Goal: Transaction & Acquisition: Purchase product/service

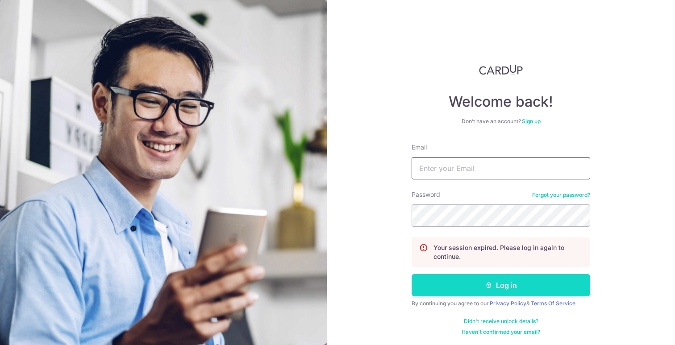
type input "jansen_yip@yahoo.com.sg"
click at [453, 284] on button "Log in" at bounding box center [501, 285] width 179 height 22
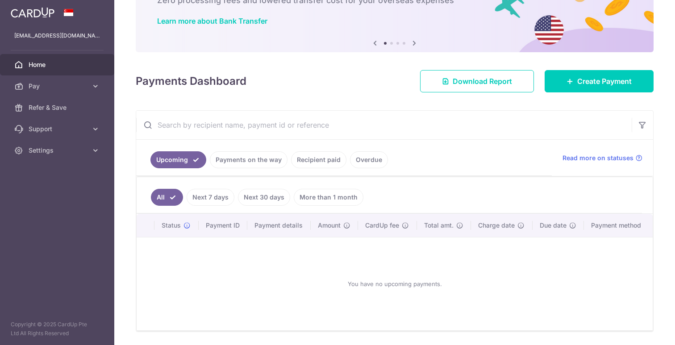
scroll to position [71, 0]
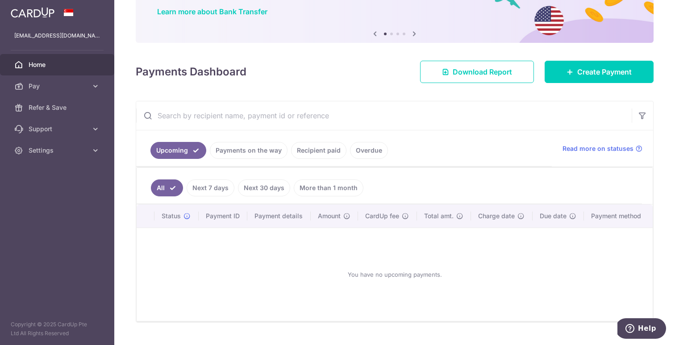
click at [229, 187] on link "Next 7 days" at bounding box center [211, 188] width 48 height 17
click at [255, 155] on link "Payments on the way" at bounding box center [249, 150] width 78 height 17
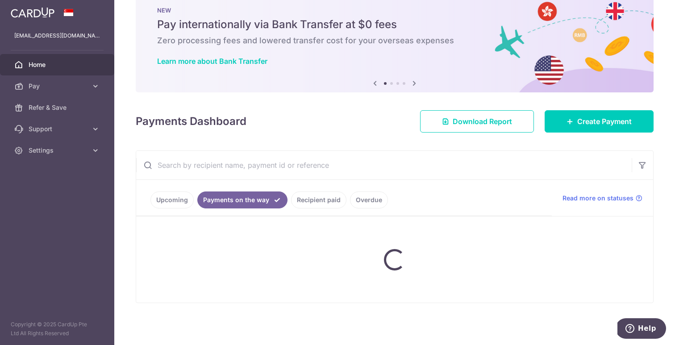
scroll to position [53, 0]
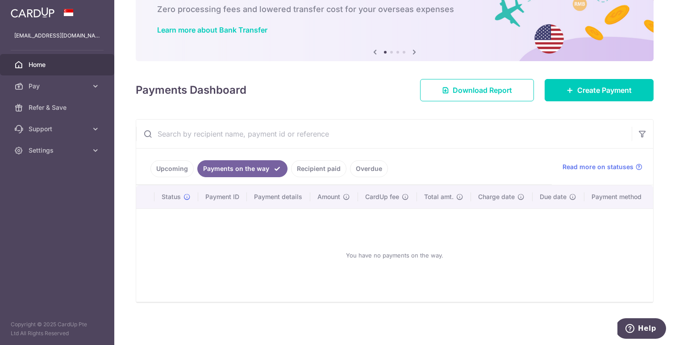
click at [326, 168] on link "Recipient paid" at bounding box center [318, 168] width 55 height 17
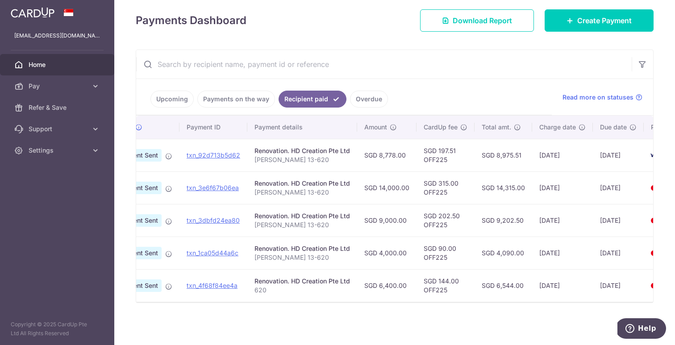
scroll to position [0, 0]
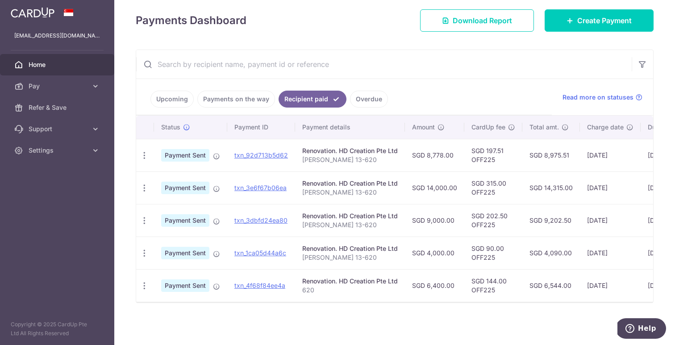
click at [252, 96] on link "Payments on the way" at bounding box center [236, 99] width 78 height 17
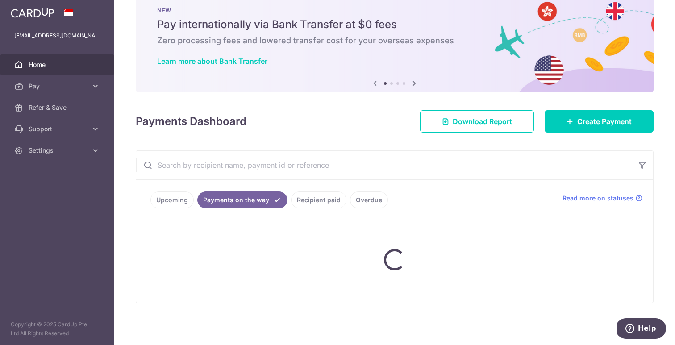
scroll to position [53, 0]
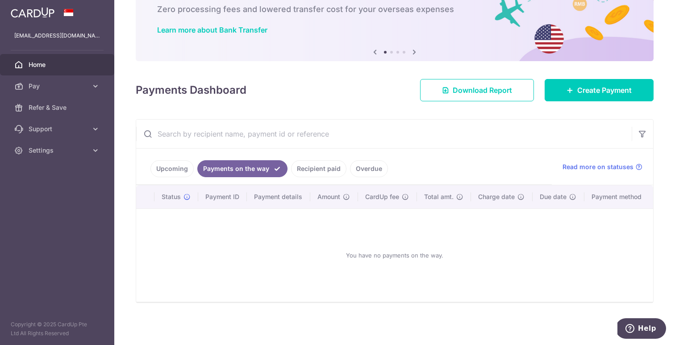
click at [362, 171] on link "Overdue" at bounding box center [369, 168] width 38 height 17
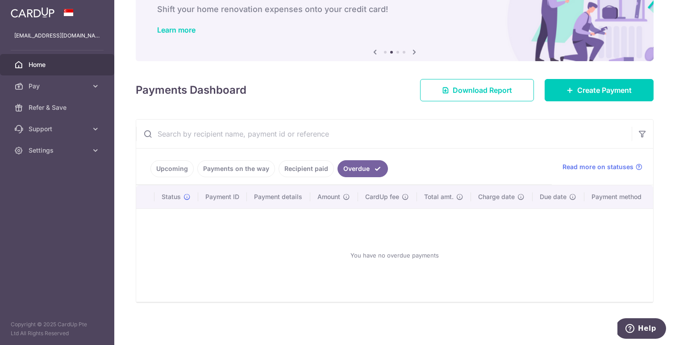
click at [165, 178] on ul "Upcoming Payments on the way Recipient paid Overdue" at bounding box center [344, 167] width 416 height 36
click at [168, 171] on link "Upcoming" at bounding box center [171, 168] width 43 height 17
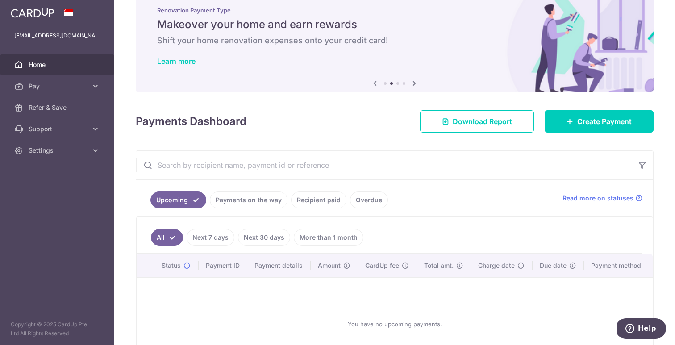
scroll to position [91, 0]
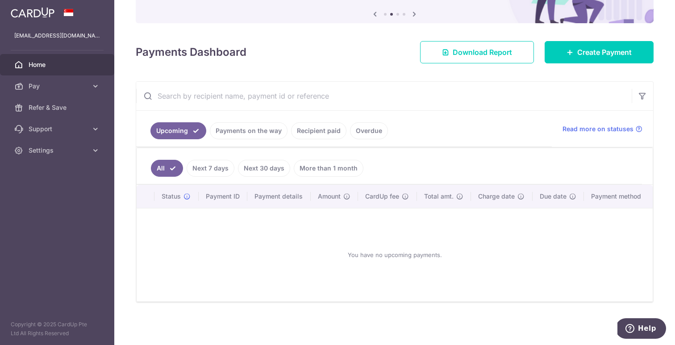
click at [204, 167] on link "Next 7 days" at bounding box center [211, 168] width 48 height 17
click at [252, 167] on link "Next 30 days" at bounding box center [264, 168] width 52 height 17
click at [276, 131] on link "Payments on the way" at bounding box center [249, 130] width 78 height 17
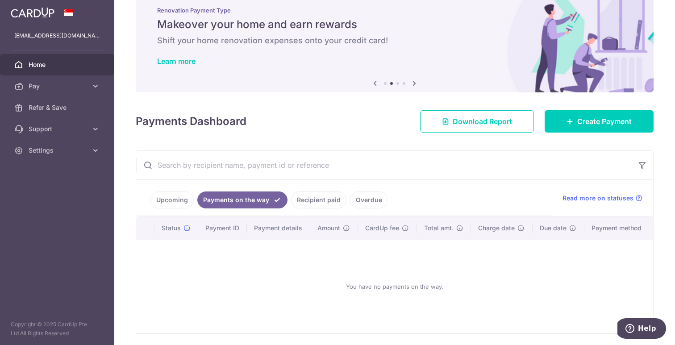
scroll to position [53, 0]
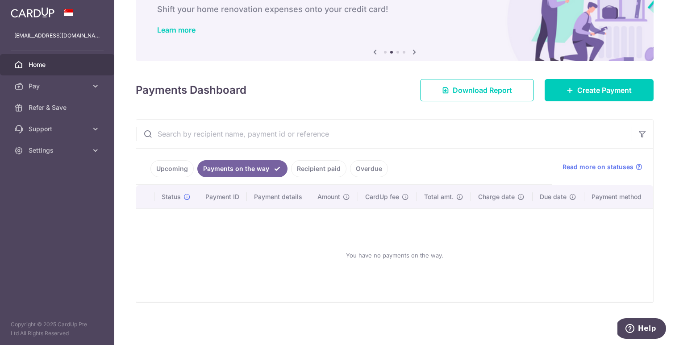
click at [313, 166] on link "Recipient paid" at bounding box center [318, 168] width 55 height 17
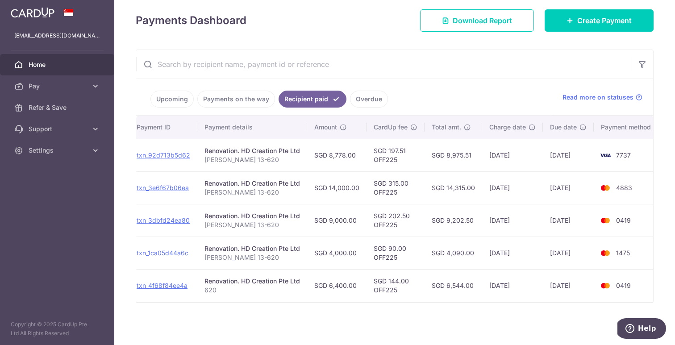
scroll to position [0, 100]
click at [254, 103] on link "Payments on the way" at bounding box center [236, 99] width 78 height 17
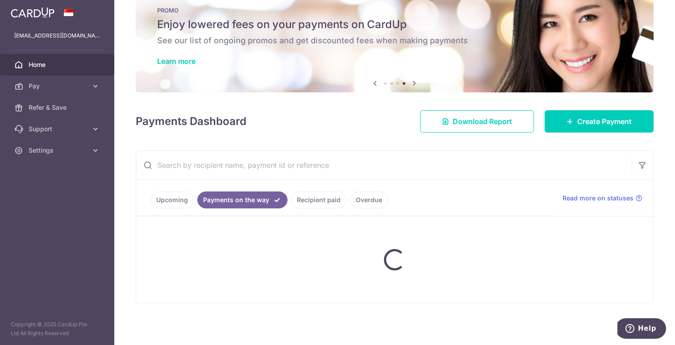
scroll to position [53, 0]
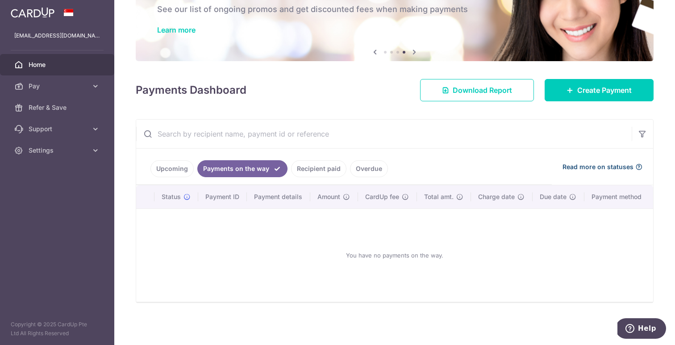
click at [578, 166] on span "Read more on statuses" at bounding box center [598, 167] width 71 height 9
click at [161, 178] on ul "Upcoming Payments on the way Recipient paid Overdue" at bounding box center [344, 167] width 416 height 36
click at [164, 175] on link "Upcoming" at bounding box center [171, 168] width 43 height 17
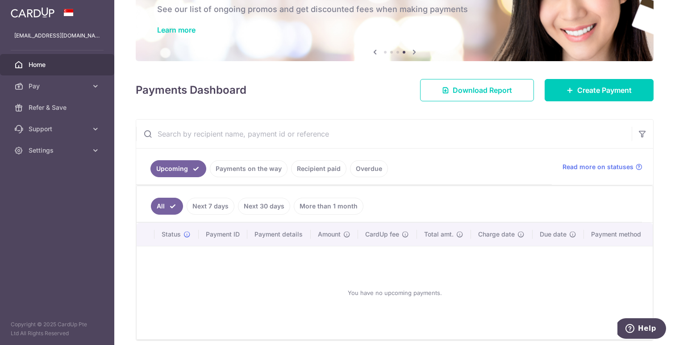
click at [195, 205] on link "Next 7 days" at bounding box center [211, 206] width 48 height 17
click at [236, 205] on li "Next 30 days" at bounding box center [262, 206] width 56 height 17
click at [250, 205] on link "Next 30 days" at bounding box center [264, 206] width 52 height 17
click at [315, 202] on link "More than 1 month" at bounding box center [329, 206] width 70 height 17
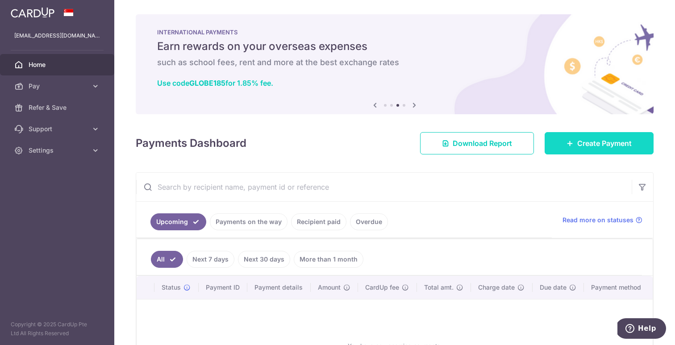
click at [594, 146] on span "Create Payment" at bounding box center [604, 143] width 54 height 11
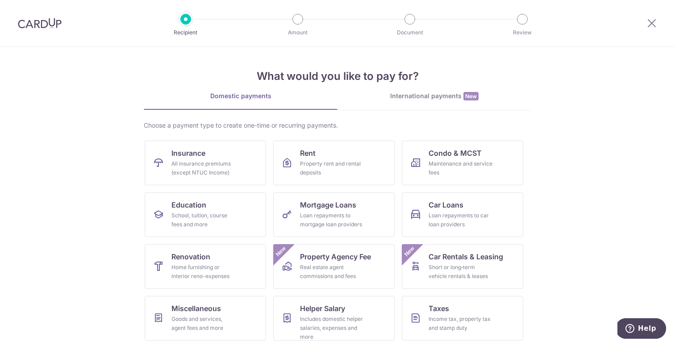
scroll to position [54, 0]
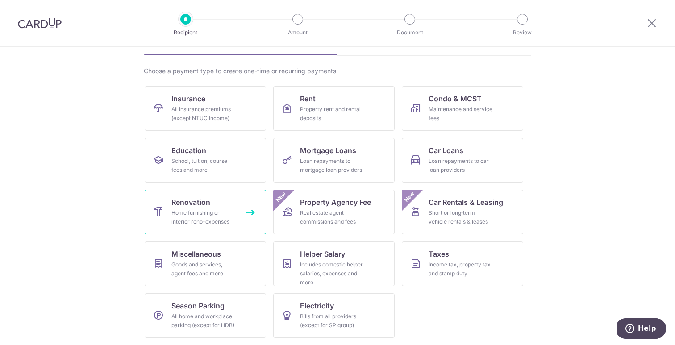
click at [217, 213] on div "Home furnishing or interior reno-expenses" at bounding box center [203, 218] width 64 height 18
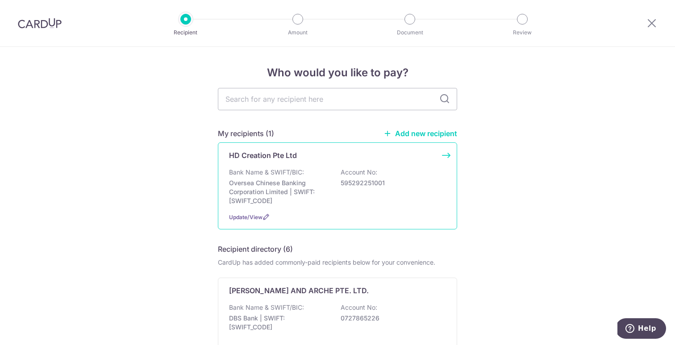
click at [275, 196] on p "Oversea Chinese Banking Corporation Limited | SWIFT: OCBCSGSGXXX" at bounding box center [279, 192] width 100 height 27
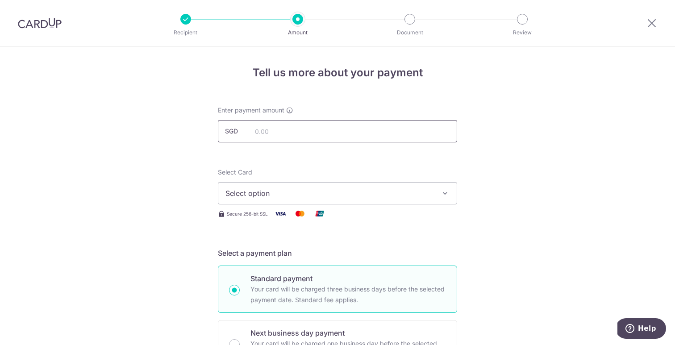
click at [297, 131] on input "text" at bounding box center [337, 131] width 239 height 22
type input "10,000.00"
click at [287, 193] on span "Select option" at bounding box center [330, 193] width 208 height 11
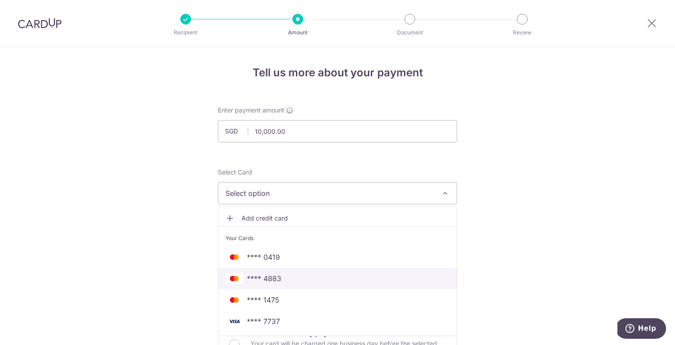
click at [270, 275] on span "**** 4883" at bounding box center [264, 278] width 34 height 11
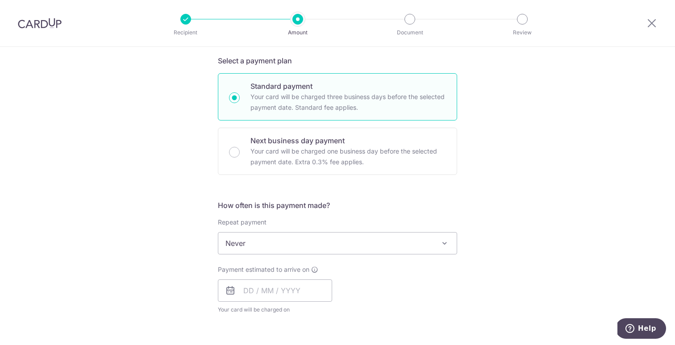
scroll to position [193, 0]
click at [247, 248] on span "Never" at bounding box center [337, 242] width 238 height 21
click at [244, 288] on input "text" at bounding box center [275, 290] width 114 height 22
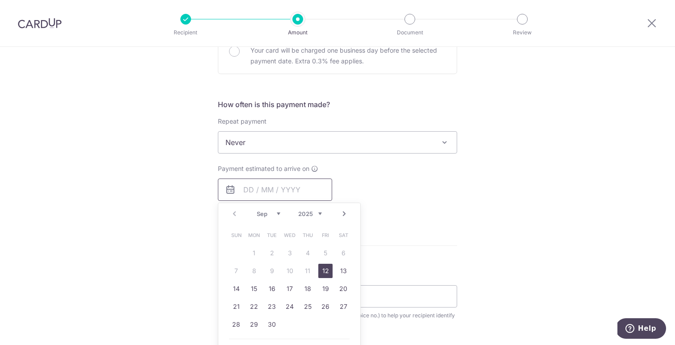
scroll to position [304, 0]
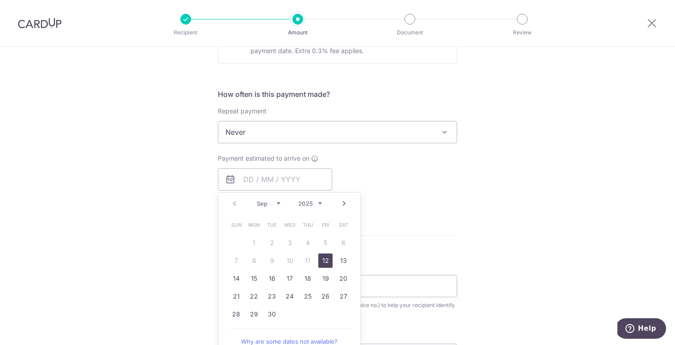
click at [328, 263] on link "12" at bounding box center [325, 261] width 14 height 14
type input "[DATE]"
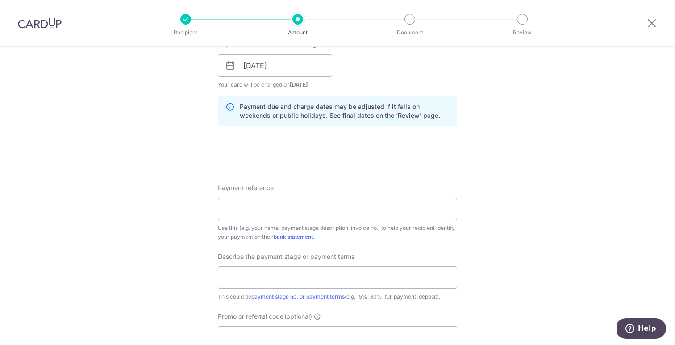
scroll to position [419, 0]
click at [347, 207] on input "Payment reference" at bounding box center [337, 207] width 239 height 22
type input "Jansen 13-620"
click at [292, 282] on input "text" at bounding box center [337, 276] width 239 height 22
click at [257, 280] on input "text" at bounding box center [337, 276] width 239 height 22
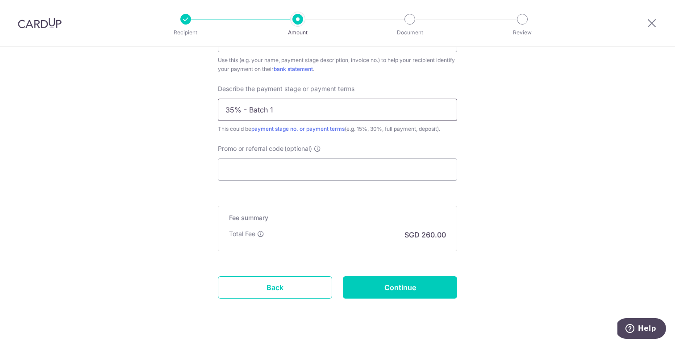
scroll to position [592, 0]
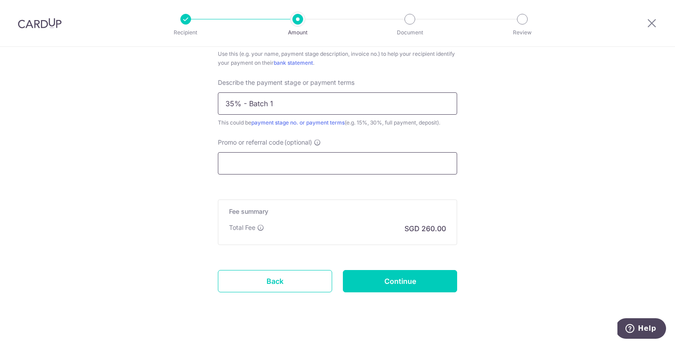
type input "35% - Batch 1"
click at [309, 171] on input "Promo or referral code (optional)" at bounding box center [337, 163] width 239 height 22
paste input "https://milelion.com/2025/04/19/full-list-of-cardup-promo-codes-for-2025/"
type input "https://milelion.com/2025/04/19/full-list-of-cardup-promo-codes-for-2025/"
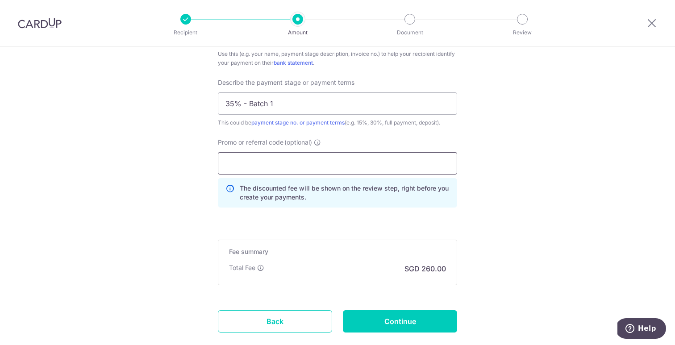
scroll to position [0, 0]
paste input "OFF225"
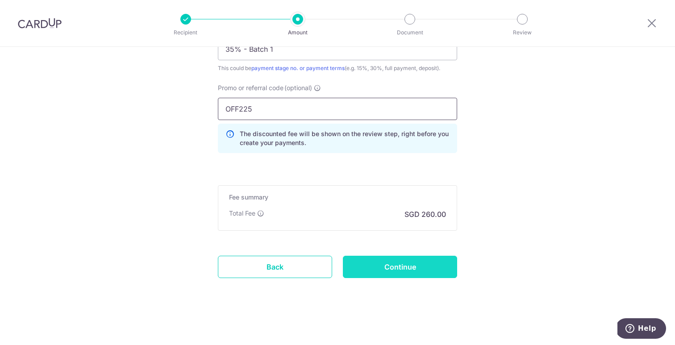
type input "OFF225"
click at [389, 267] on input "Continue" at bounding box center [400, 267] width 114 height 22
type input "Create Schedule"
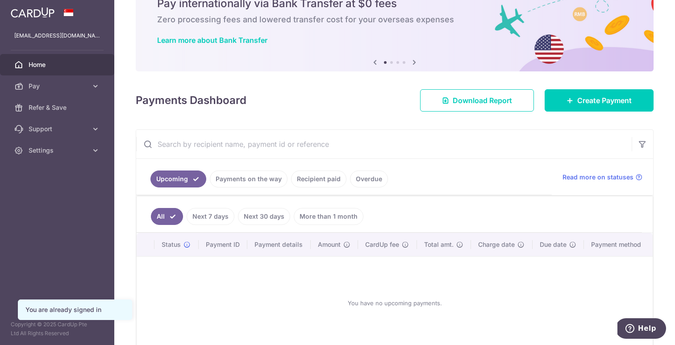
scroll to position [45, 0]
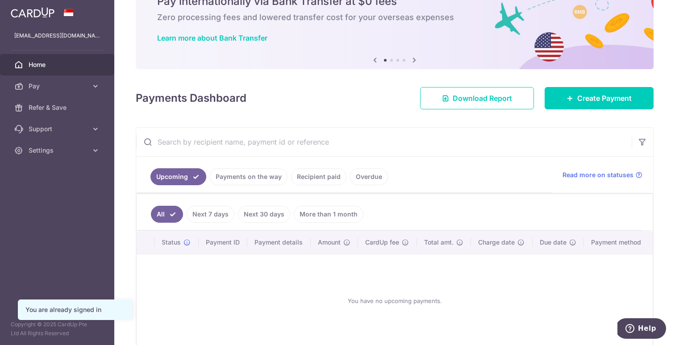
click at [222, 211] on link "Next 7 days" at bounding box center [211, 214] width 48 height 17
click at [267, 211] on link "Next 30 days" at bounding box center [264, 214] width 52 height 17
click at [161, 210] on link "All" at bounding box center [161, 214] width 20 height 17
click at [250, 178] on link "Payments on the way" at bounding box center [249, 176] width 78 height 17
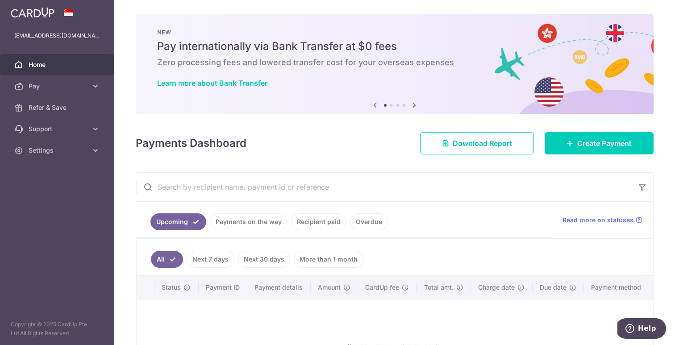
click at [223, 263] on link "Next 7 days" at bounding box center [211, 259] width 48 height 17
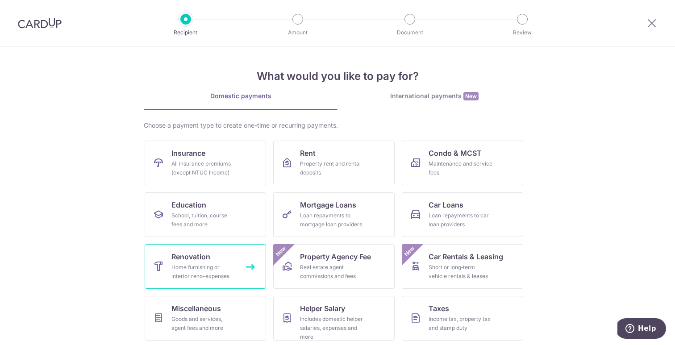
click at [241, 272] on link "Renovation Home furnishing or interior reno-expenses" at bounding box center [205, 266] width 121 height 45
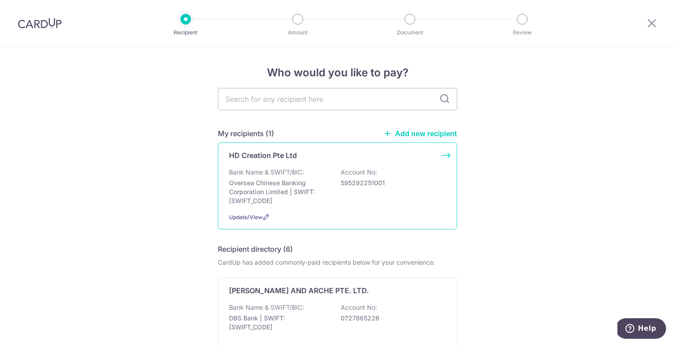
click at [281, 173] on p "Bank Name & SWIFT/BIC:" at bounding box center [266, 172] width 75 height 9
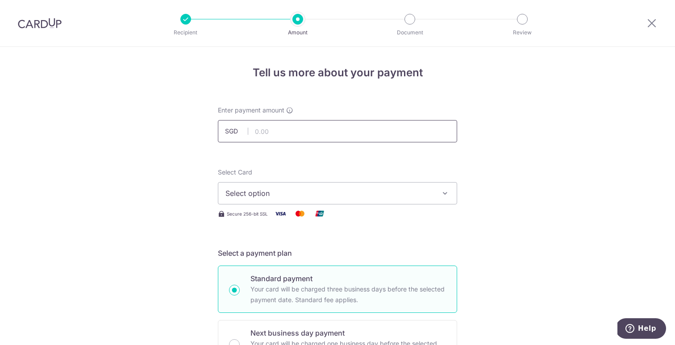
click at [283, 130] on input "text" at bounding box center [337, 131] width 239 height 22
type input "10,000.00"
click at [296, 195] on span "Select option" at bounding box center [330, 193] width 208 height 11
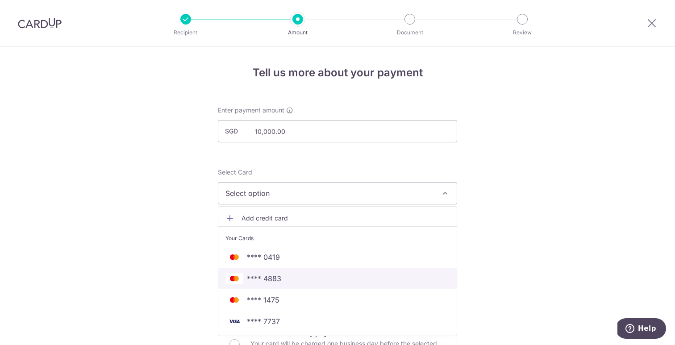
click at [280, 274] on span "**** 4883" at bounding box center [264, 278] width 34 height 11
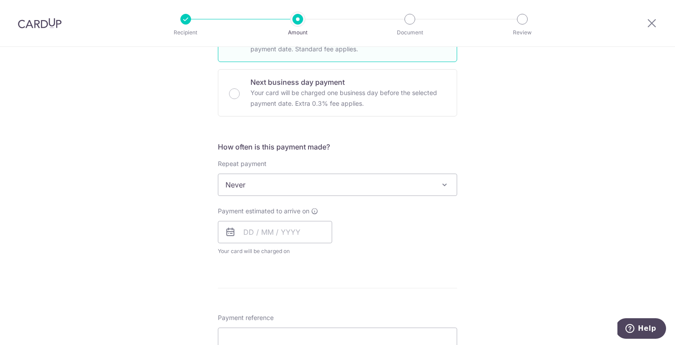
scroll to position [252, 0]
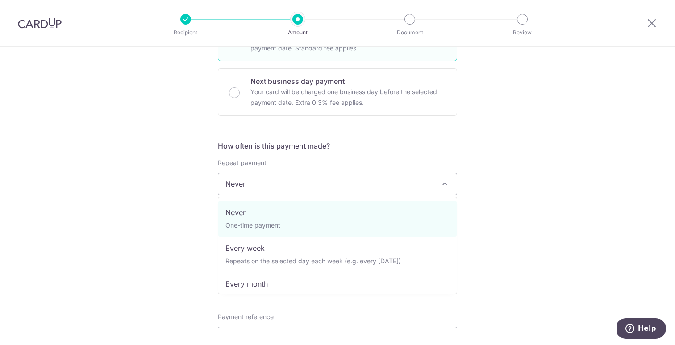
click at [262, 191] on span "Never" at bounding box center [337, 183] width 238 height 21
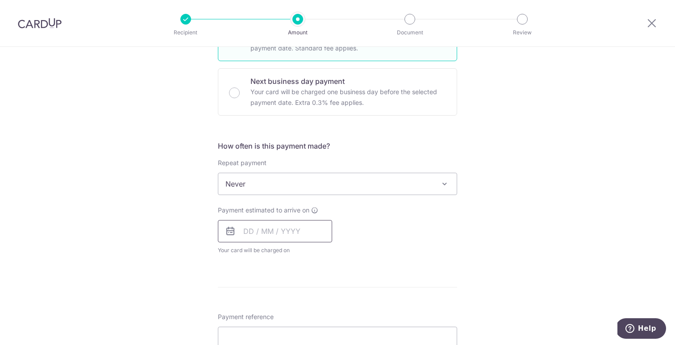
click at [251, 238] on input "text" at bounding box center [275, 231] width 114 height 22
click at [322, 311] on link "12" at bounding box center [325, 312] width 14 height 14
type input "12/09/2025"
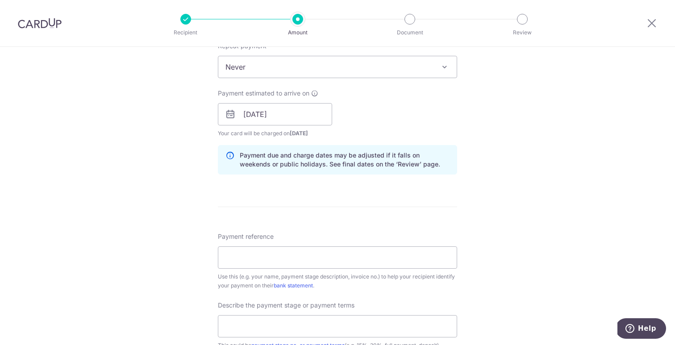
scroll to position [372, 0]
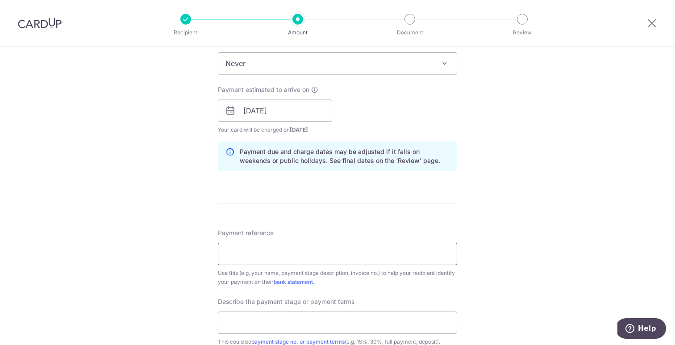
click at [368, 258] on input "Payment reference" at bounding box center [337, 254] width 239 height 22
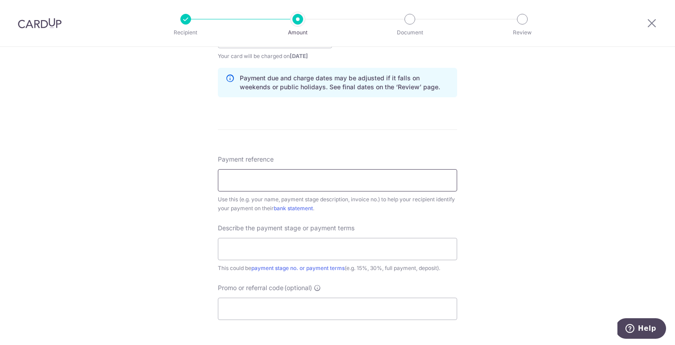
scroll to position [447, 0]
type input "Jansen 13-620"
click at [305, 254] on input "text" at bounding box center [337, 248] width 239 height 22
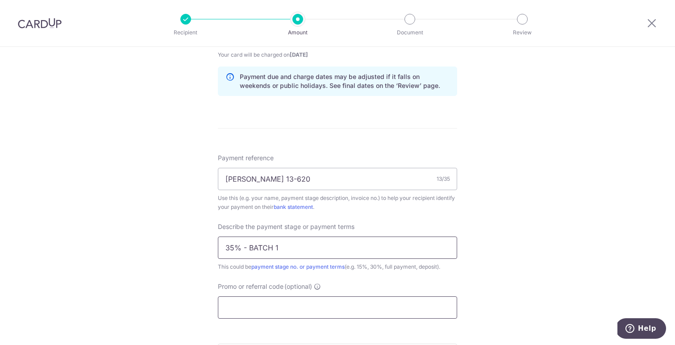
type input "35% - BATCH 1"
click at [289, 305] on input "Promo or referral code (optional)" at bounding box center [337, 308] width 239 height 22
paste input "OFF225"
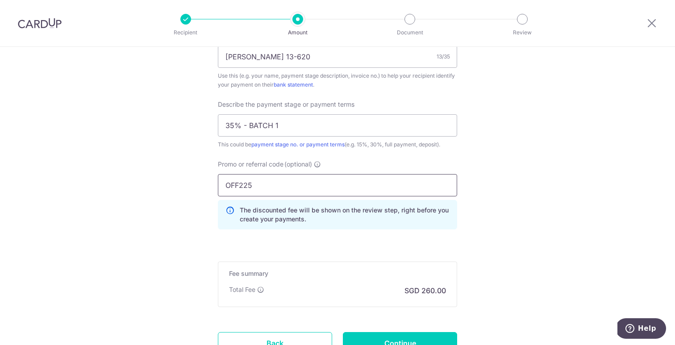
scroll to position [646, 0]
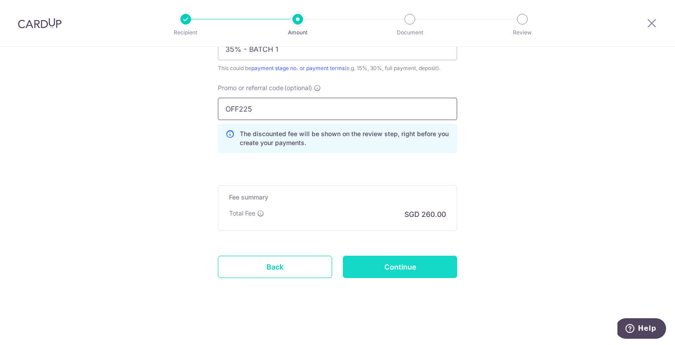
type input "OFF225"
click at [363, 267] on input "Continue" at bounding box center [400, 267] width 114 height 22
type input "Create Schedule"
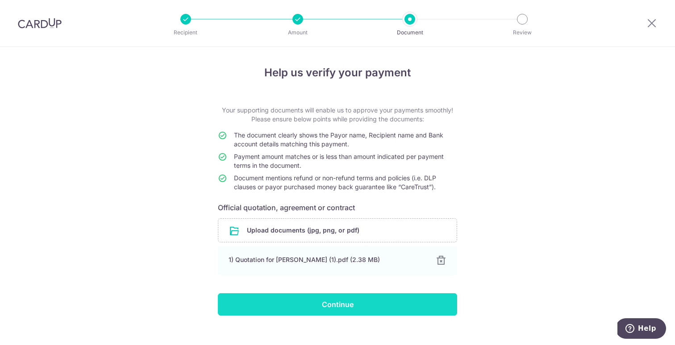
click at [355, 301] on input "Continue" at bounding box center [337, 304] width 239 height 22
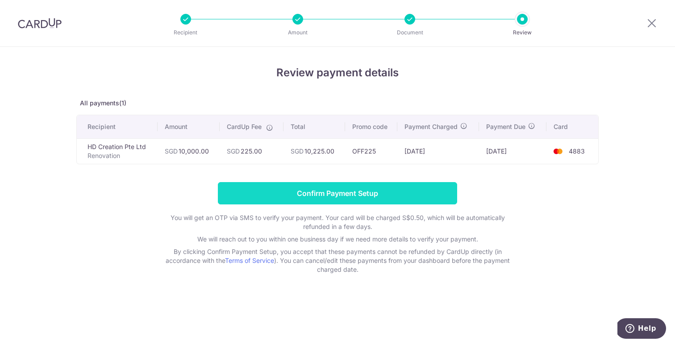
click at [342, 190] on input "Confirm Payment Setup" at bounding box center [337, 193] width 239 height 22
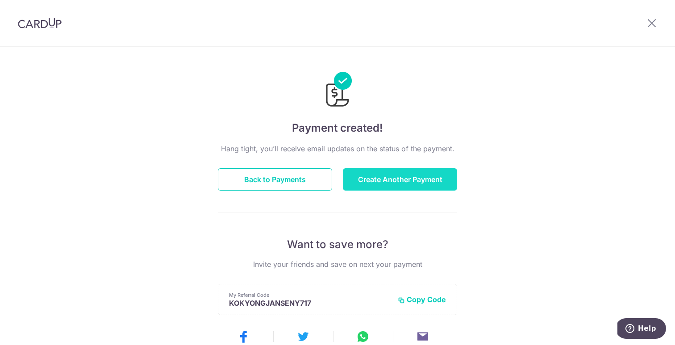
click at [373, 187] on button "Create Another Payment" at bounding box center [400, 179] width 114 height 22
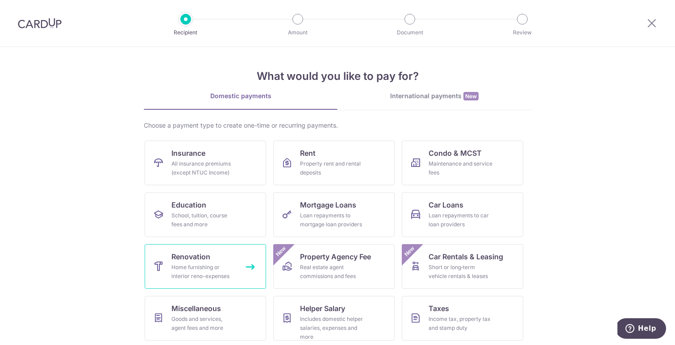
click at [208, 258] on span "Renovation" at bounding box center [190, 256] width 39 height 11
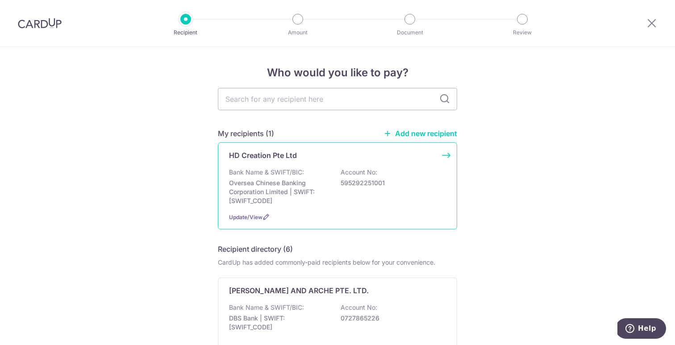
click at [294, 175] on p "Bank Name & SWIFT/BIC:" at bounding box center [266, 172] width 75 height 9
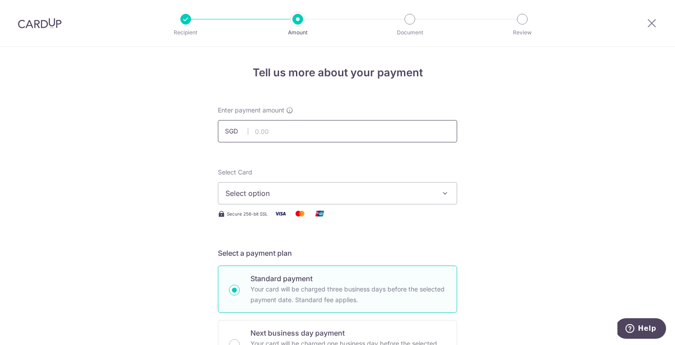
click at [284, 125] on input "text" at bounding box center [337, 131] width 239 height 22
type input "7,570.00"
click at [223, 196] on button "Select option" at bounding box center [337, 193] width 239 height 22
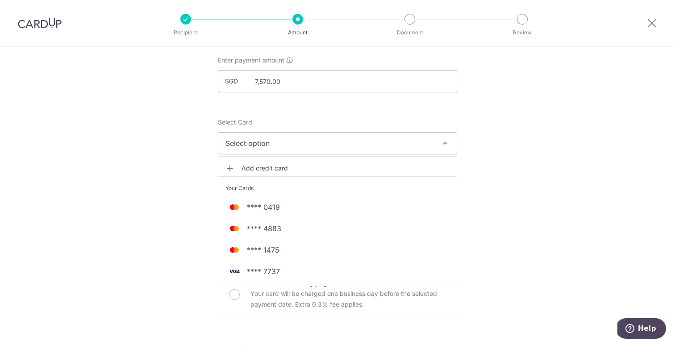
scroll to position [57, 0]
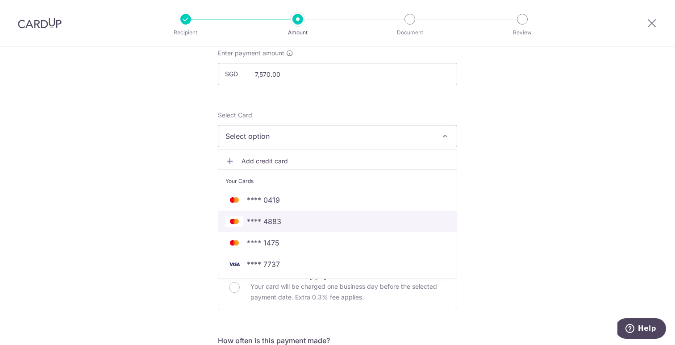
click at [258, 217] on span "**** 4883" at bounding box center [264, 221] width 34 height 11
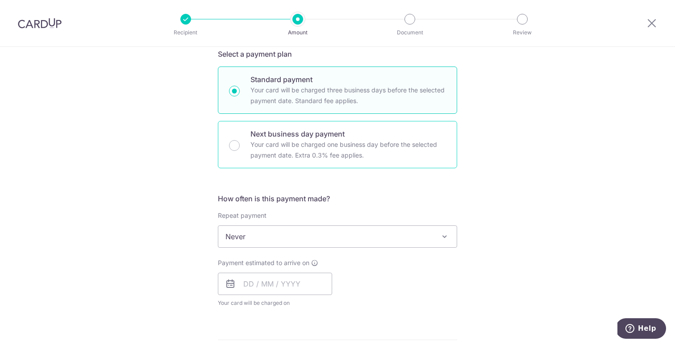
scroll to position [201, 0]
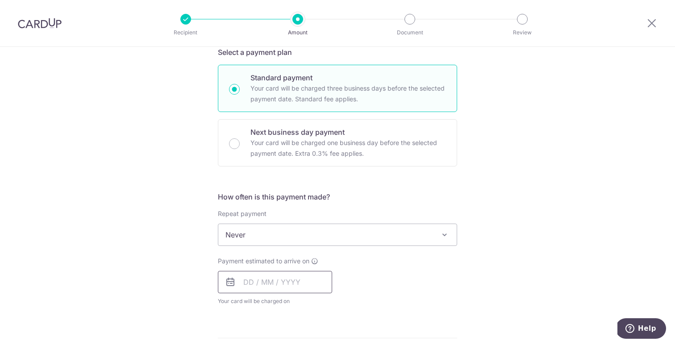
click at [259, 279] on input "text" at bounding box center [275, 282] width 114 height 22
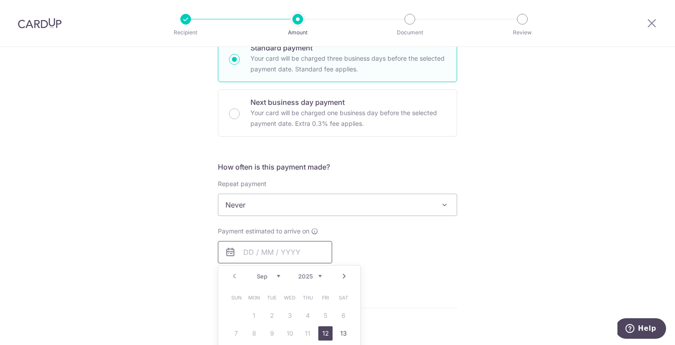
scroll to position [233, 0]
click at [326, 334] on link "12" at bounding box center [325, 332] width 14 height 14
type input "12/09/2025"
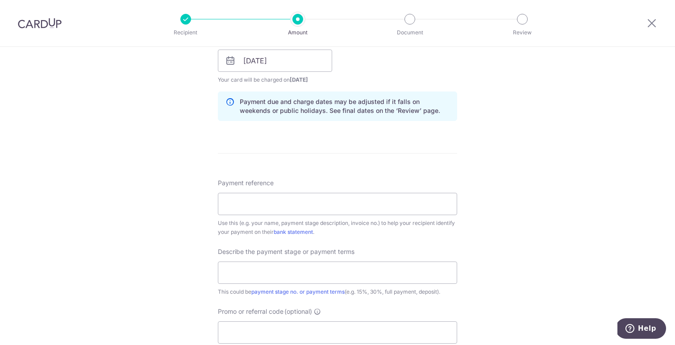
scroll to position [423, 0]
click at [398, 196] on input "Payment reference" at bounding box center [337, 203] width 239 height 22
type input "Jansen 13-620"
click at [292, 267] on input "text" at bounding box center [337, 272] width 239 height 22
click at [278, 276] on input "text" at bounding box center [337, 272] width 239 height 22
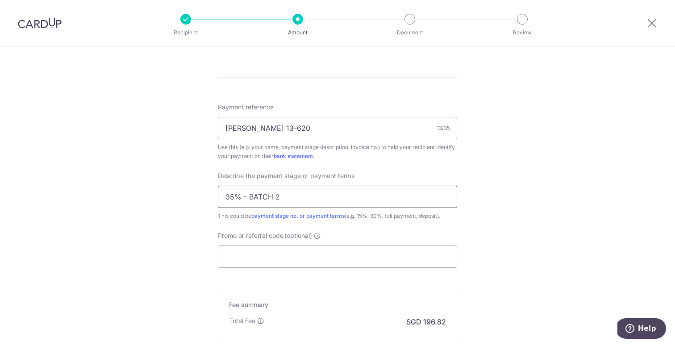
scroll to position [502, 0]
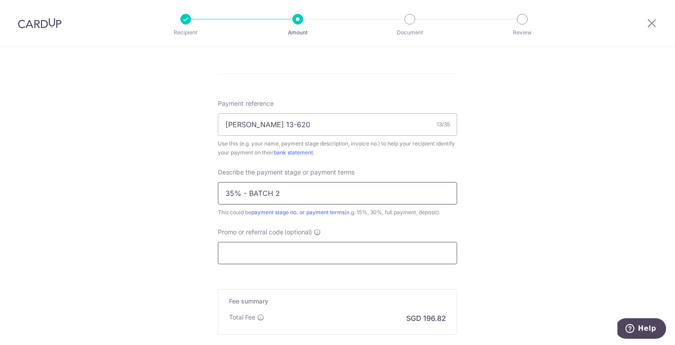
type input "35% - BATCH 2"
click at [314, 251] on input "Promo or referral code (optional)" at bounding box center [337, 253] width 239 height 22
paste input "OFF225"
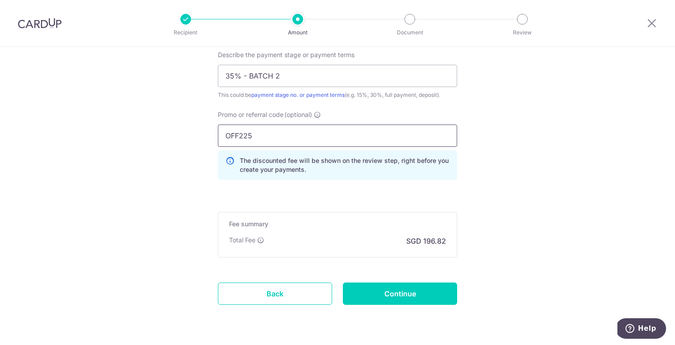
scroll to position [623, 0]
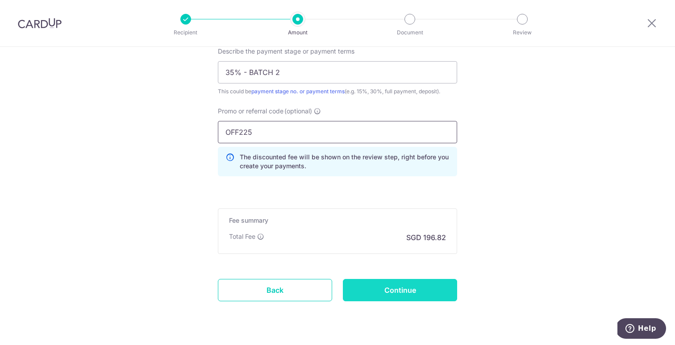
type input "OFF225"
click at [364, 299] on input "Continue" at bounding box center [400, 290] width 114 height 22
type input "Create Schedule"
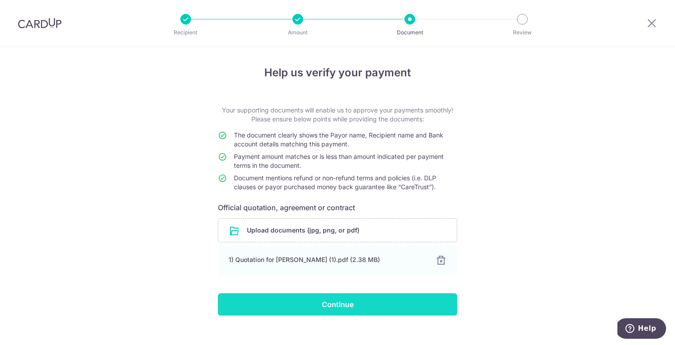
click at [344, 306] on input "Continue" at bounding box center [337, 304] width 239 height 22
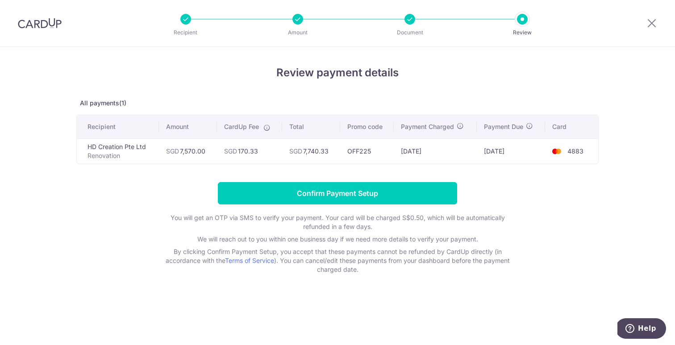
click at [410, 20] on div at bounding box center [410, 19] width 11 height 11
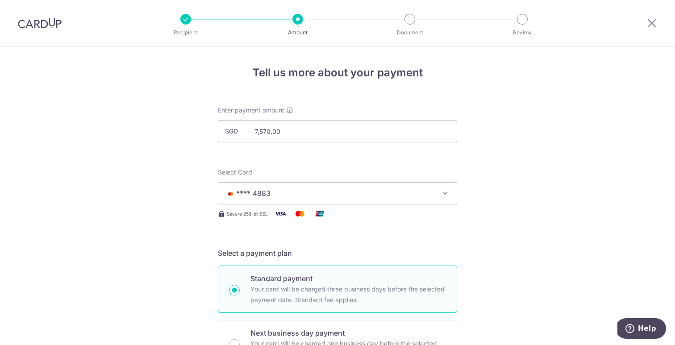
click at [331, 189] on span "**** 4883" at bounding box center [330, 193] width 208 height 11
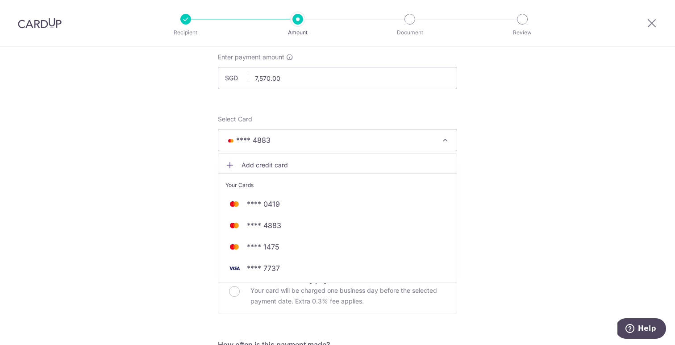
scroll to position [54, 0]
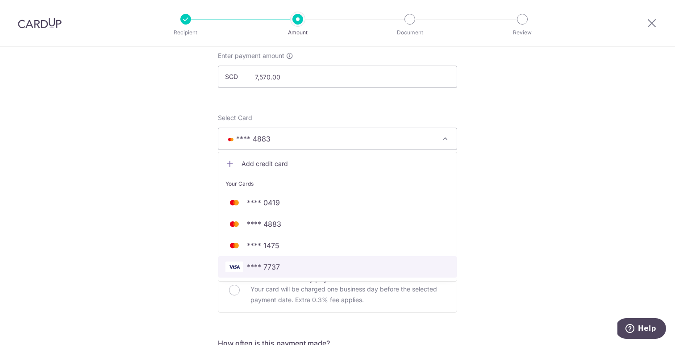
click at [289, 262] on span "**** 7737" at bounding box center [338, 267] width 224 height 11
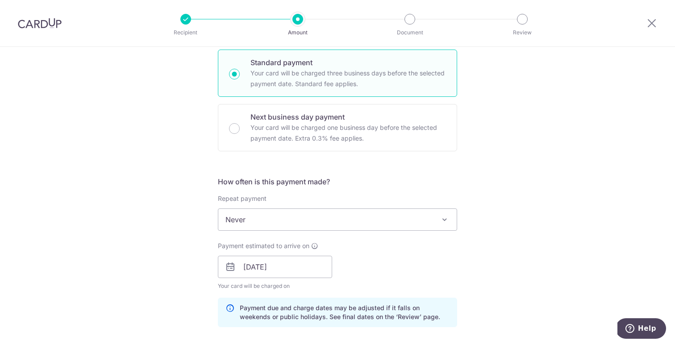
scroll to position [217, 0]
click at [258, 274] on input "12/09/2025" at bounding box center [275, 266] width 114 height 22
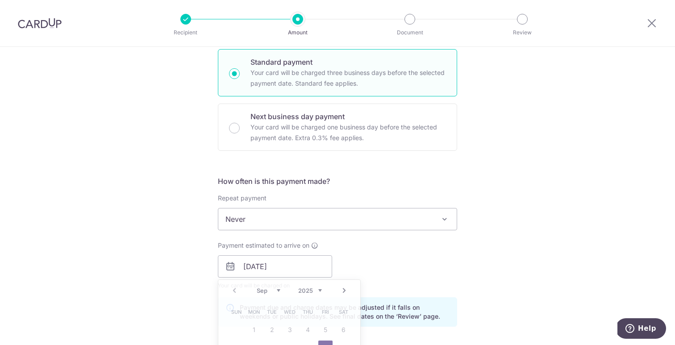
click at [175, 229] on div "Tell us more about your payment Enter payment amount SGD 7,570.00 7570.00 Selec…" at bounding box center [337, 302] width 675 height 944
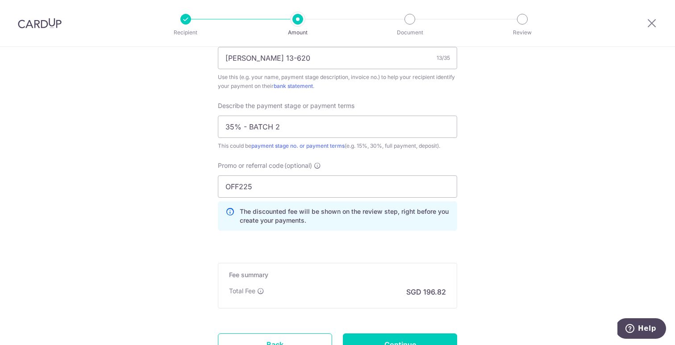
scroll to position [646, 0]
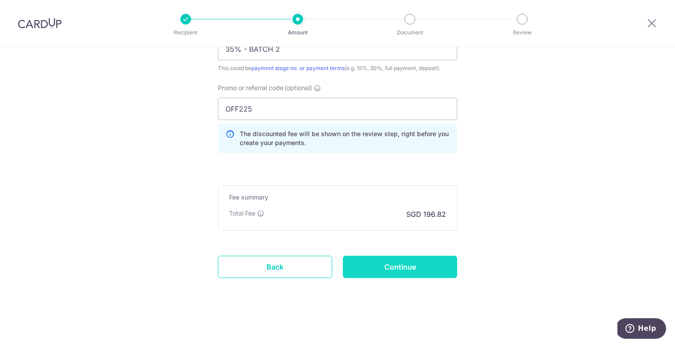
click at [365, 265] on input "Continue" at bounding box center [400, 267] width 114 height 22
type input "Update Schedule"
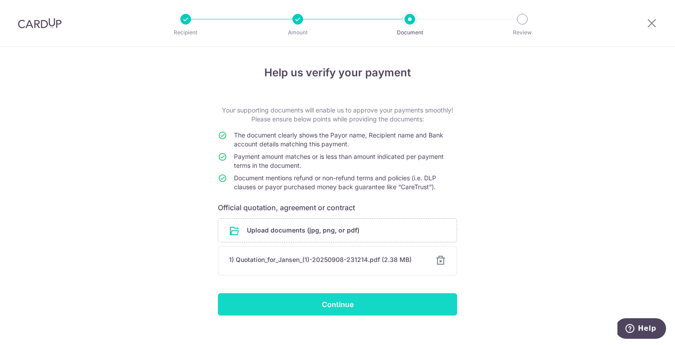
click at [347, 304] on input "Continue" at bounding box center [337, 304] width 239 height 22
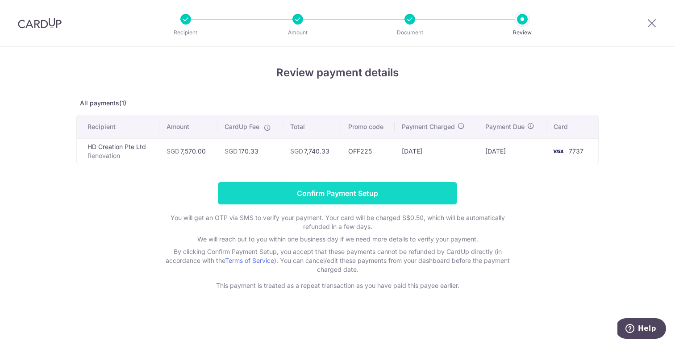
click at [381, 189] on input "Confirm Payment Setup" at bounding box center [337, 193] width 239 height 22
